Goal: Transaction & Acquisition: Download file/media

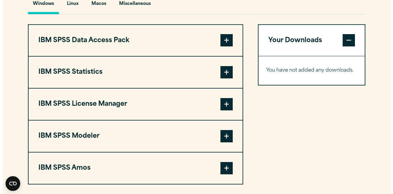
scroll to position [453, 0]
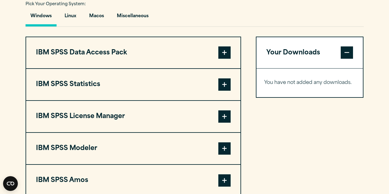
click at [220, 91] on span at bounding box center [224, 84] width 12 height 12
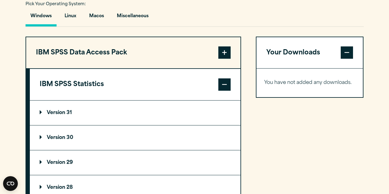
click at [221, 59] on span at bounding box center [224, 52] width 12 height 12
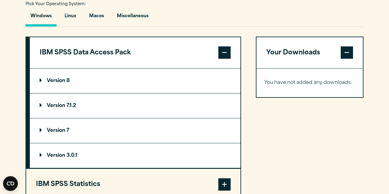
click at [100, 93] on summary "Version 8" at bounding box center [135, 81] width 210 height 25
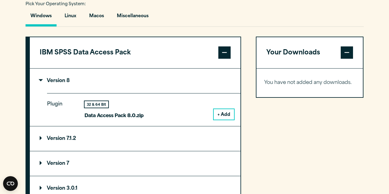
click at [223, 119] on button "+ Add" at bounding box center [223, 114] width 20 height 10
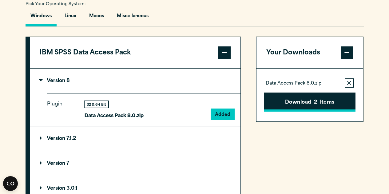
click at [287, 112] on button "Download 2 Items" at bounding box center [309, 101] width 91 height 19
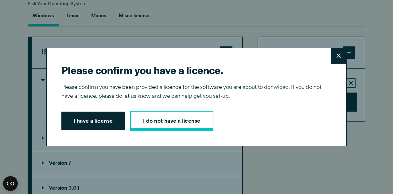
click at [161, 121] on link "I do not have a license" at bounding box center [171, 121] width 83 height 20
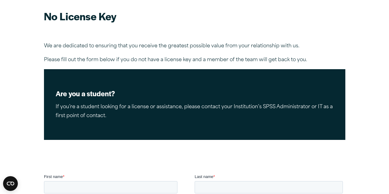
scroll to position [52, 0]
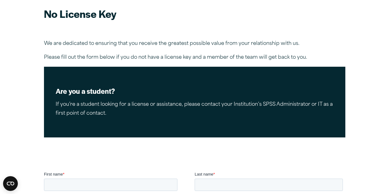
click at [257, 100] on div "Are you a student? If you’re a student looking for a license or assistance, ple…" at bounding box center [194, 102] width 301 height 71
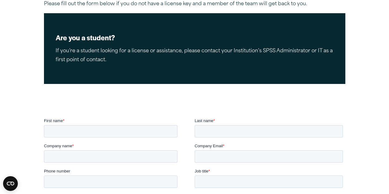
scroll to position [95, 0]
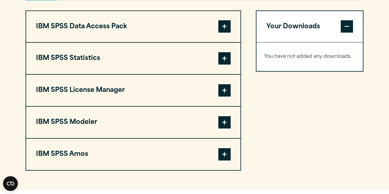
scroll to position [482, 0]
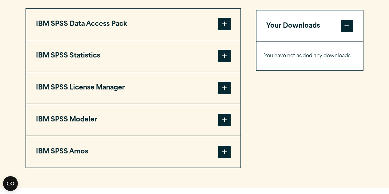
click at [223, 62] on span at bounding box center [224, 56] width 12 height 12
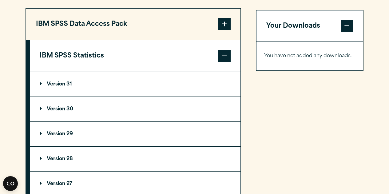
click at [155, 121] on summary "Version 30" at bounding box center [135, 109] width 210 height 25
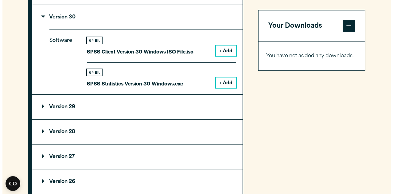
scroll to position [578, 0]
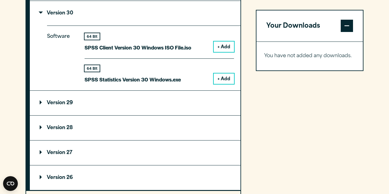
click at [225, 84] on button "+ Add" at bounding box center [223, 78] width 20 height 10
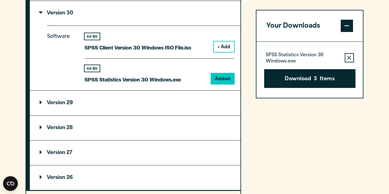
click at [343, 23] on span at bounding box center [346, 26] width 12 height 12
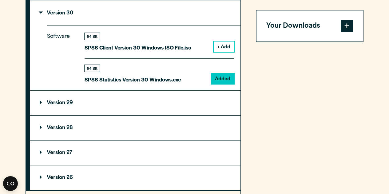
click at [343, 23] on span at bounding box center [346, 26] width 12 height 12
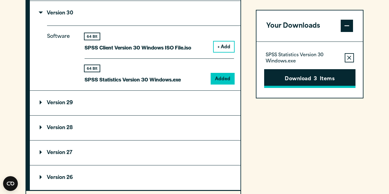
click at [327, 80] on button "Download 3 Items" at bounding box center [309, 78] width 91 height 19
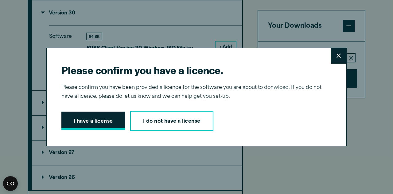
click at [105, 117] on button "I have a license" at bounding box center [93, 121] width 64 height 19
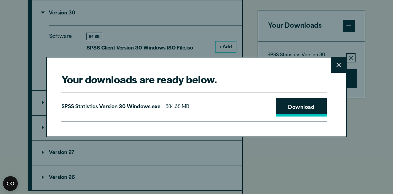
click at [288, 106] on link "Download" at bounding box center [301, 107] width 51 height 19
